Goal: Task Accomplishment & Management: Use online tool/utility

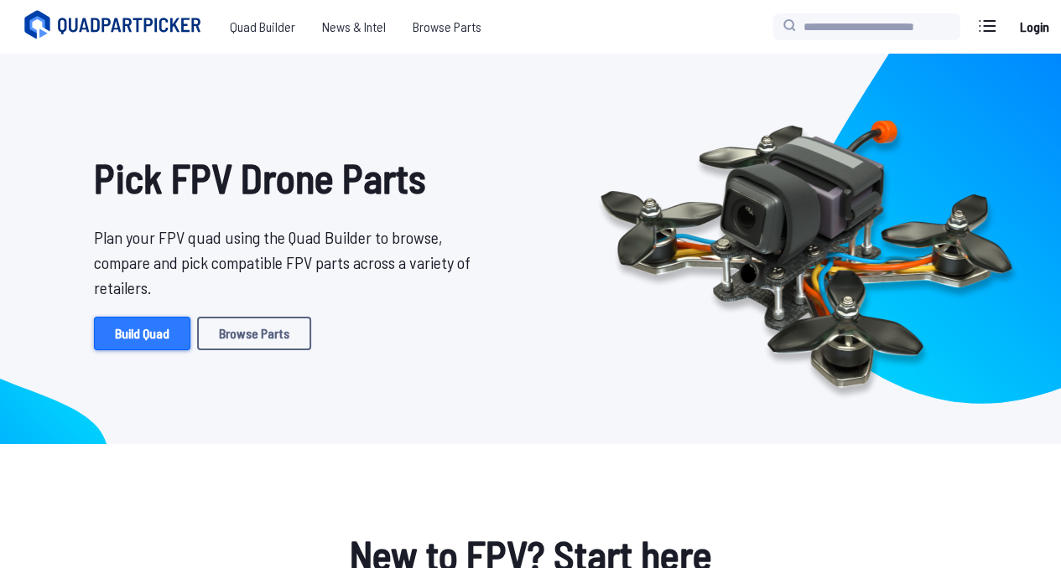
click at [163, 346] on link "Build Quad" at bounding box center [142, 334] width 96 height 34
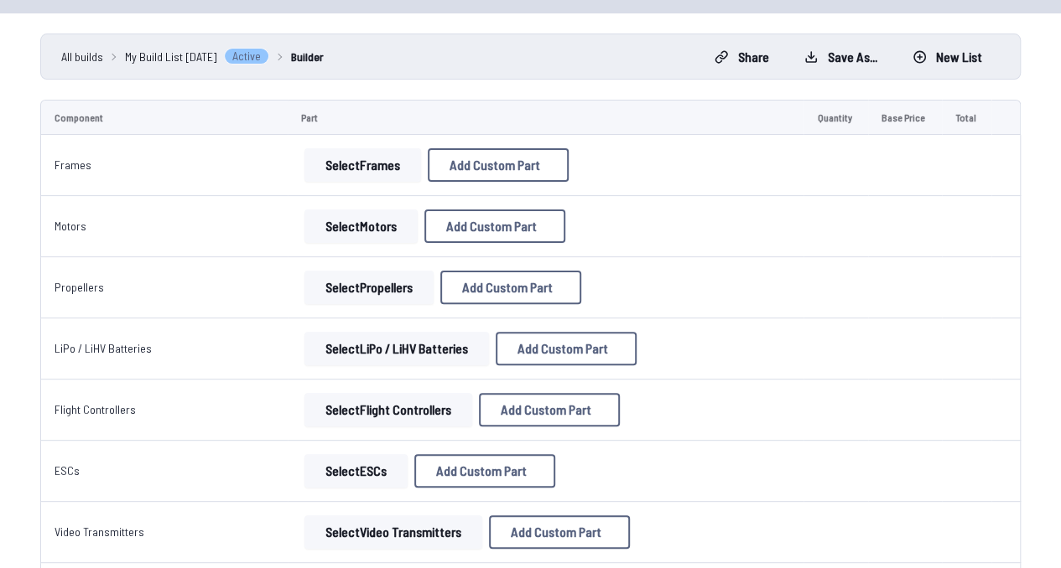
scroll to position [105, 0]
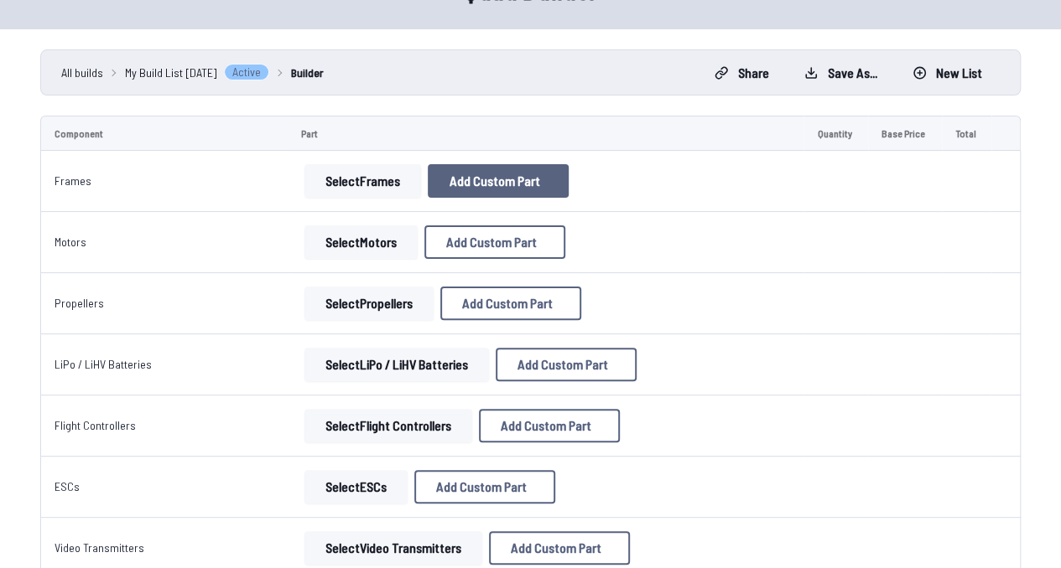
click at [552, 181] on button "Add Custom Part" at bounding box center [498, 181] width 141 height 34
select select "**********"
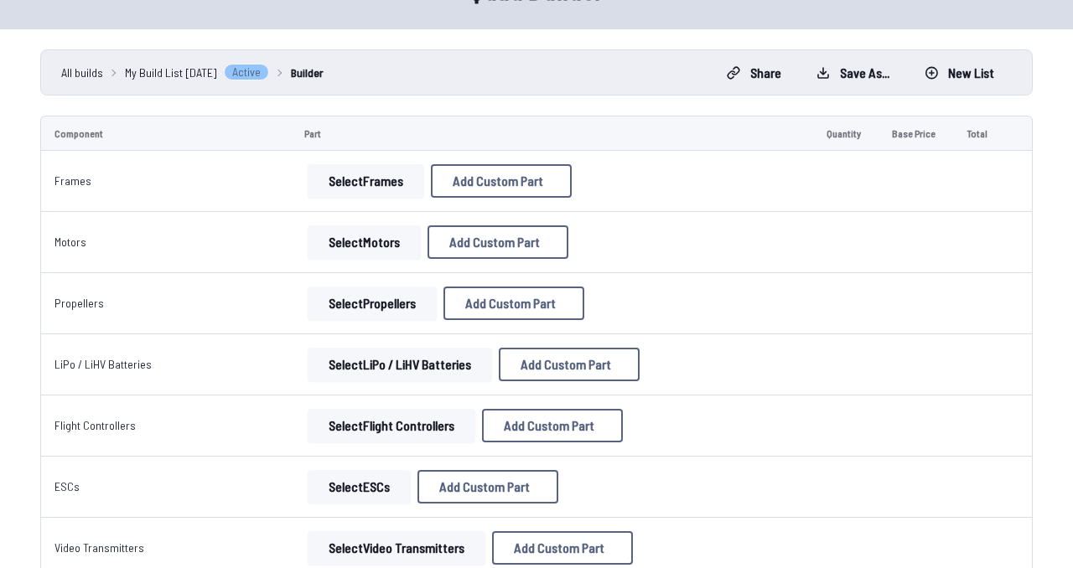
click at [698, 75] on icon at bounding box center [694, 82] width 15 height 15
click at [338, 185] on button "Select Frames" at bounding box center [362, 181] width 117 height 34
click at [349, 174] on button "Select Frames" at bounding box center [362, 181] width 117 height 34
click at [324, 185] on button "Select Frames" at bounding box center [362, 181] width 117 height 34
click at [353, 226] on button "Select Motors" at bounding box center [360, 243] width 113 height 34
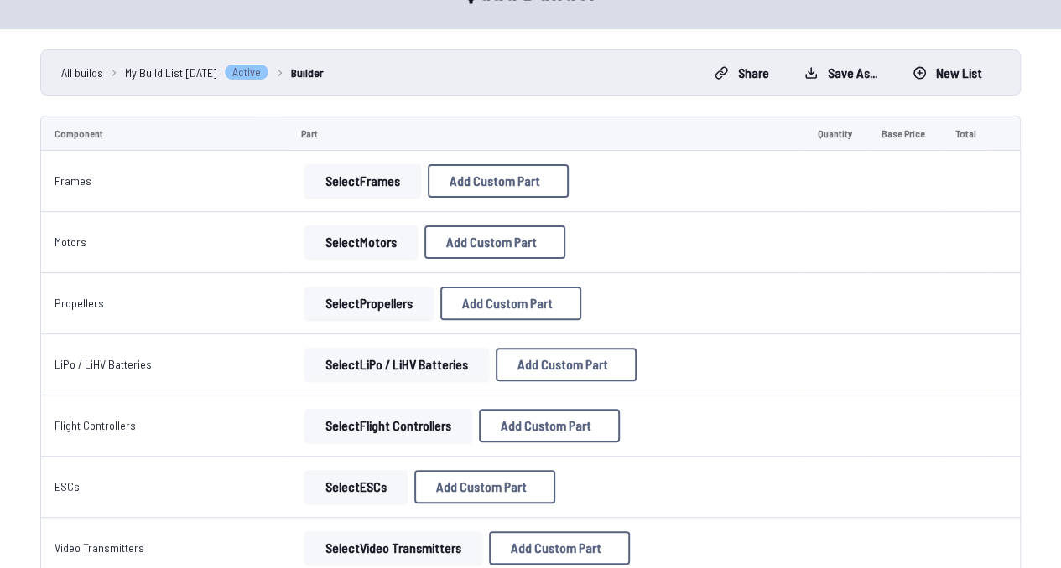
click at [349, 245] on button "Select Motors" at bounding box center [360, 243] width 113 height 34
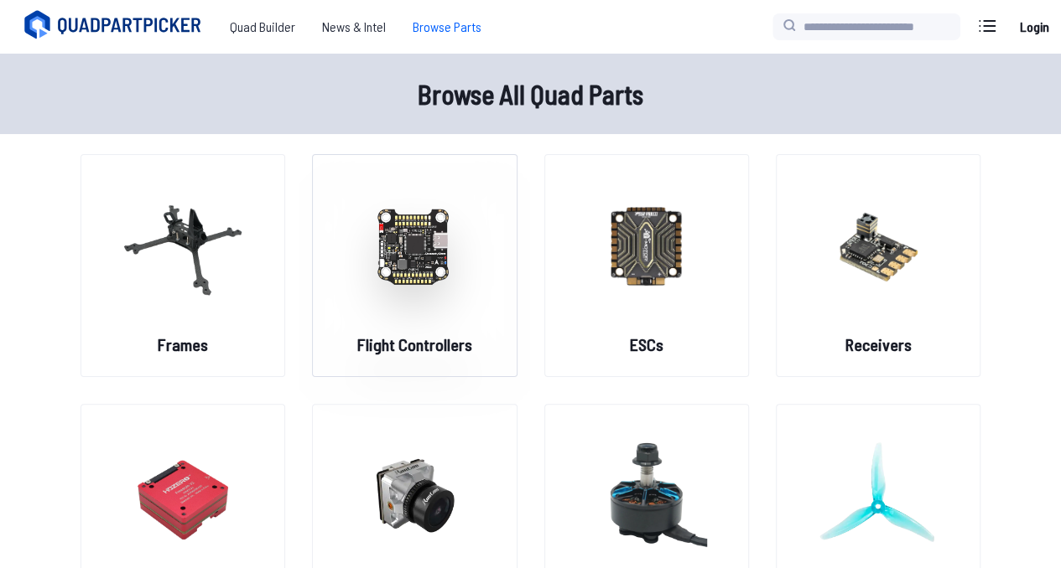
scroll to position [112, 0]
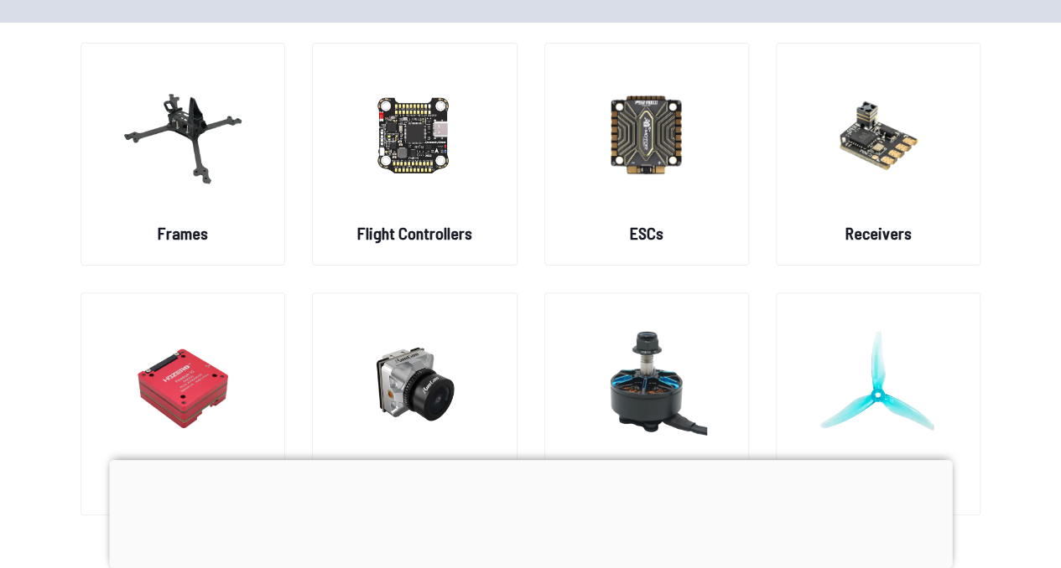
click at [536, 460] on div at bounding box center [530, 460] width 843 height 0
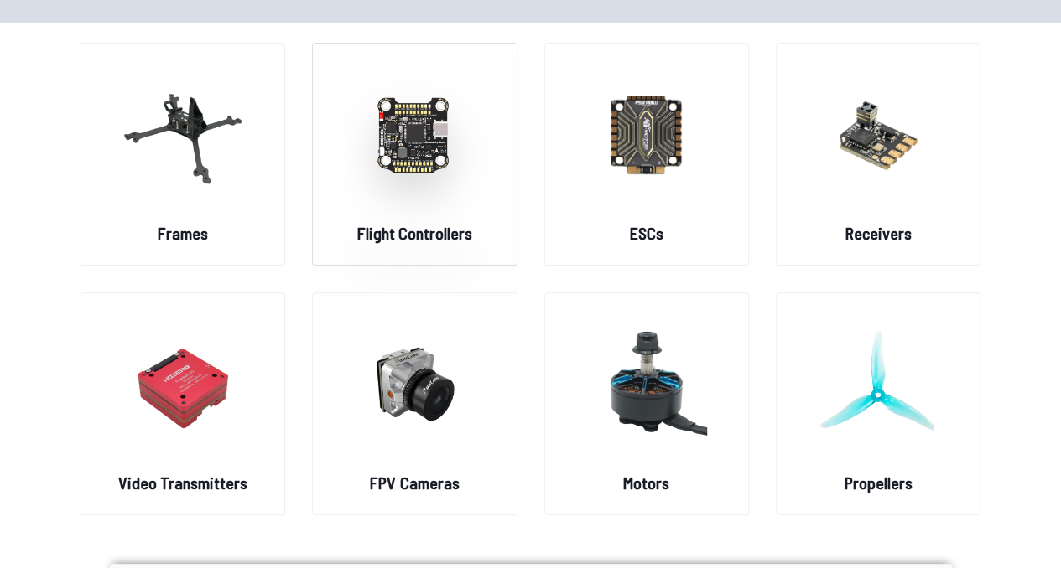
scroll to position [0, 0]
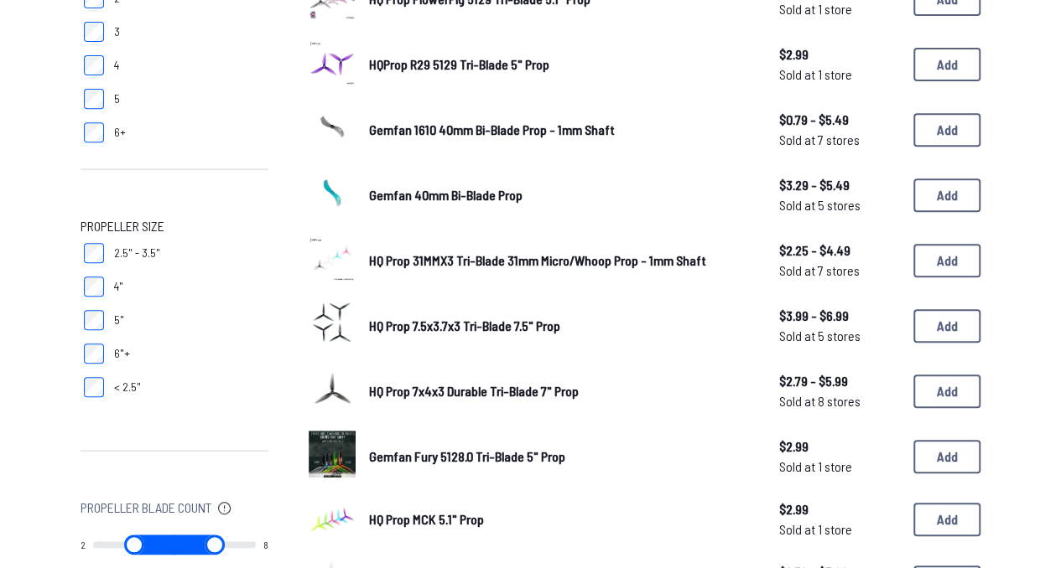
scroll to position [391, 0]
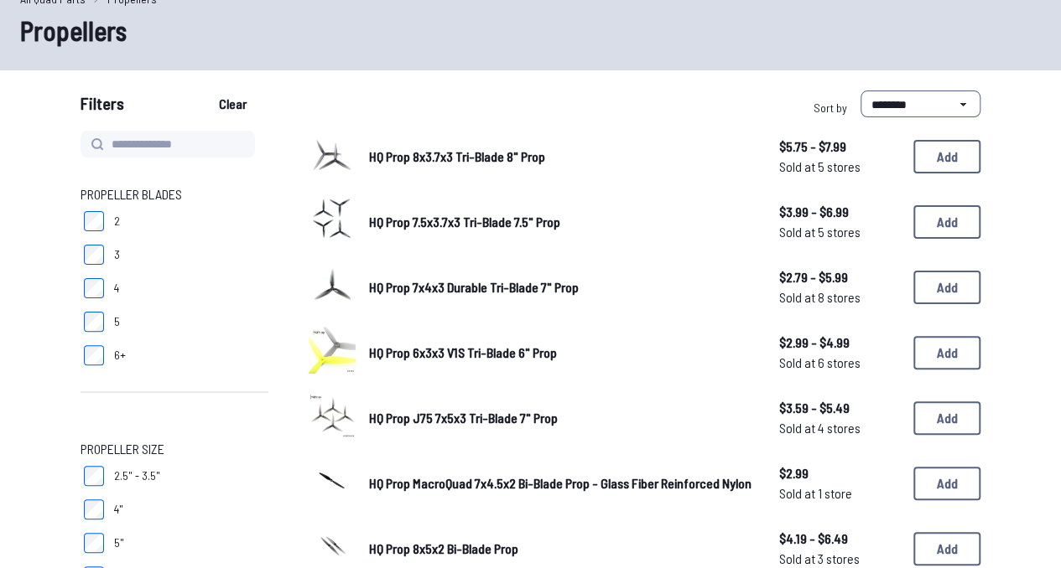
scroll to position [168, 0]
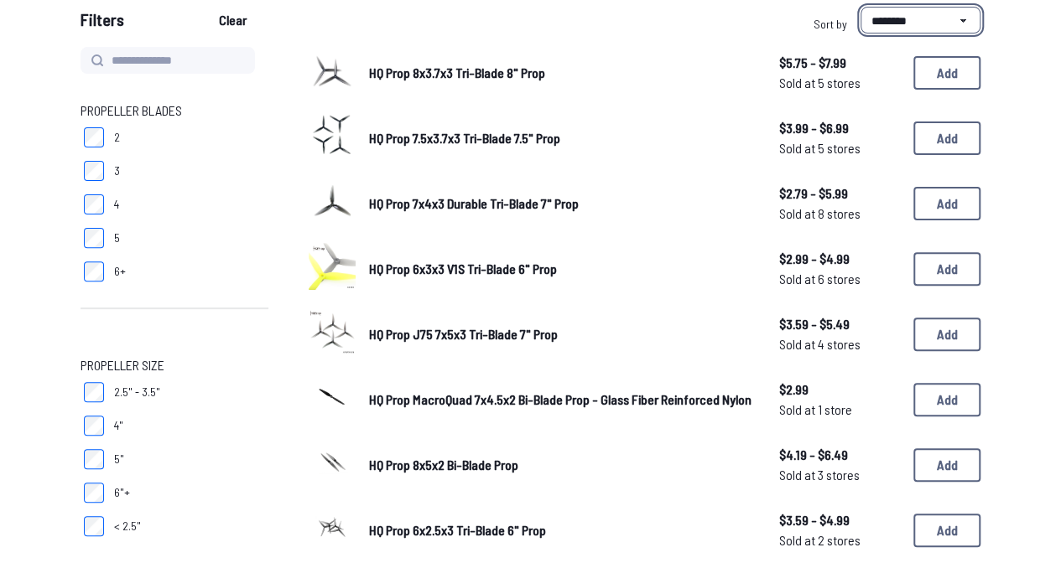
click at [887, 31] on select "**********" at bounding box center [920, 20] width 120 height 27
select select "**********"
click at [860, 7] on select "**********" at bounding box center [920, 20] width 120 height 27
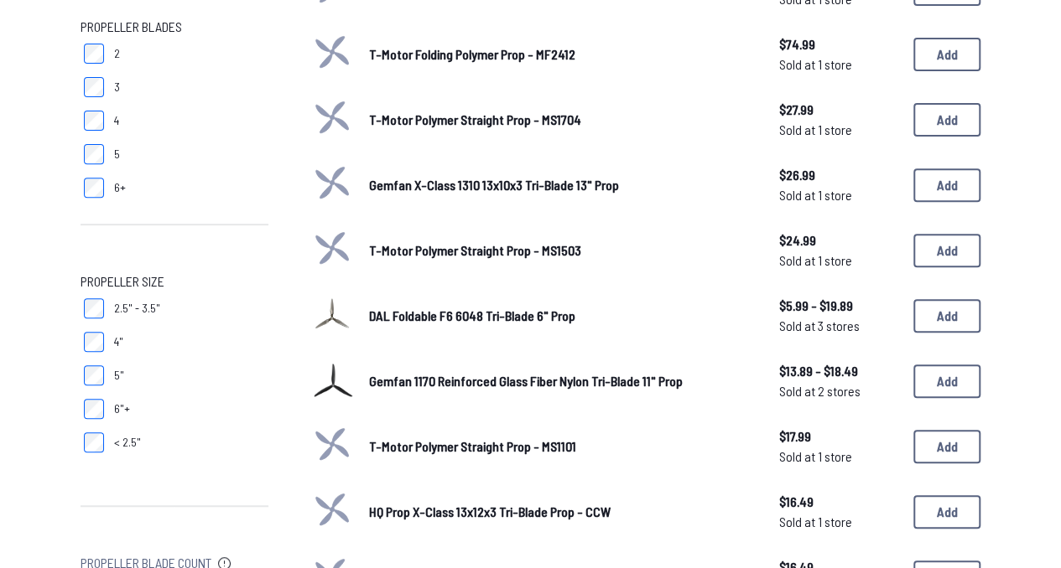
scroll to position [112, 0]
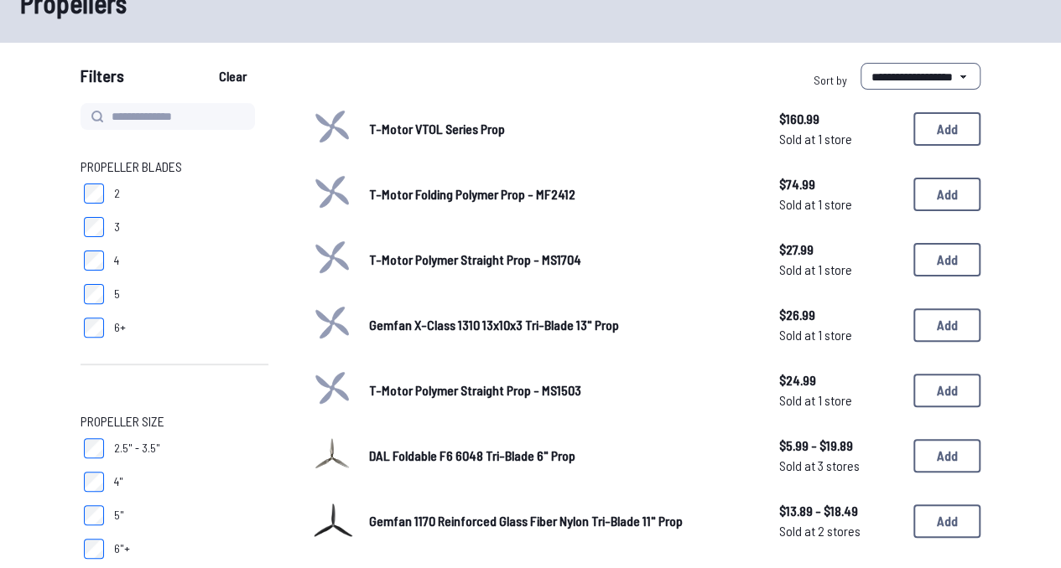
click at [439, 130] on span "T-Motor VTOL Series Prop" at bounding box center [437, 129] width 136 height 16
click at [337, 128] on icon at bounding box center [332, 126] width 33 height 31
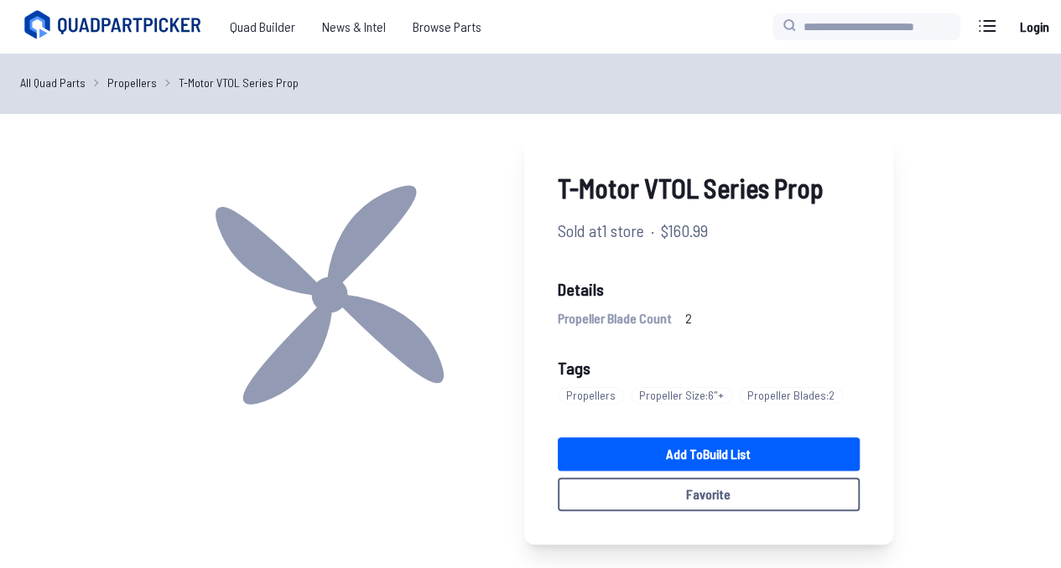
scroll to position [84, 0]
